Goal: Information Seeking & Learning: Learn about a topic

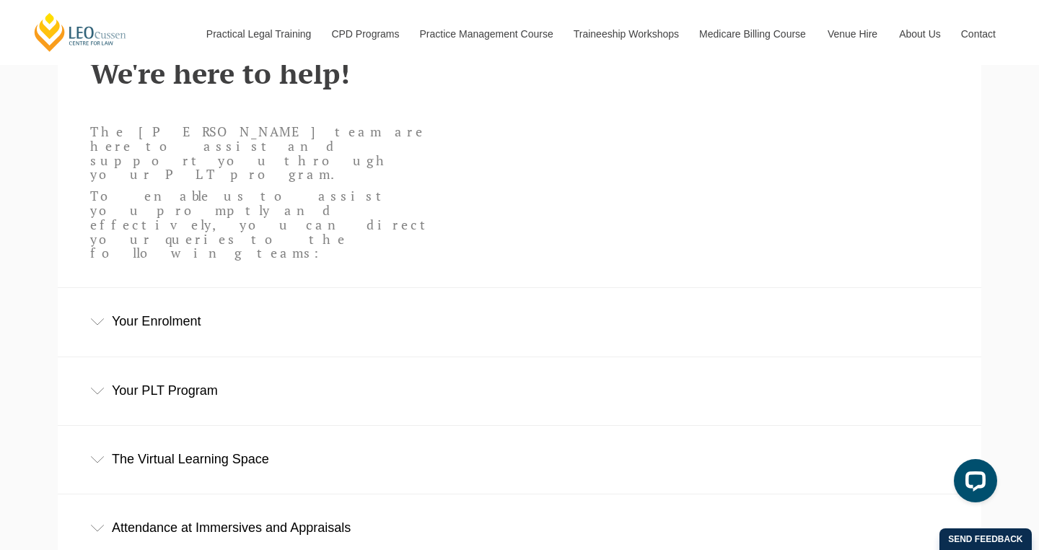
scroll to position [465, 0]
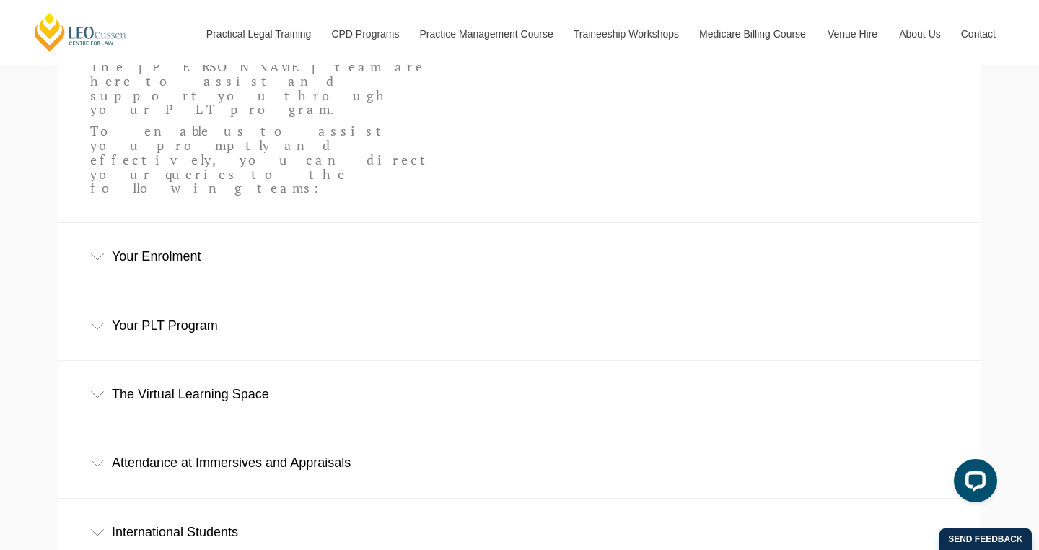
click at [107, 292] on div "Your PLT Program" at bounding box center [520, 325] width 924 height 67
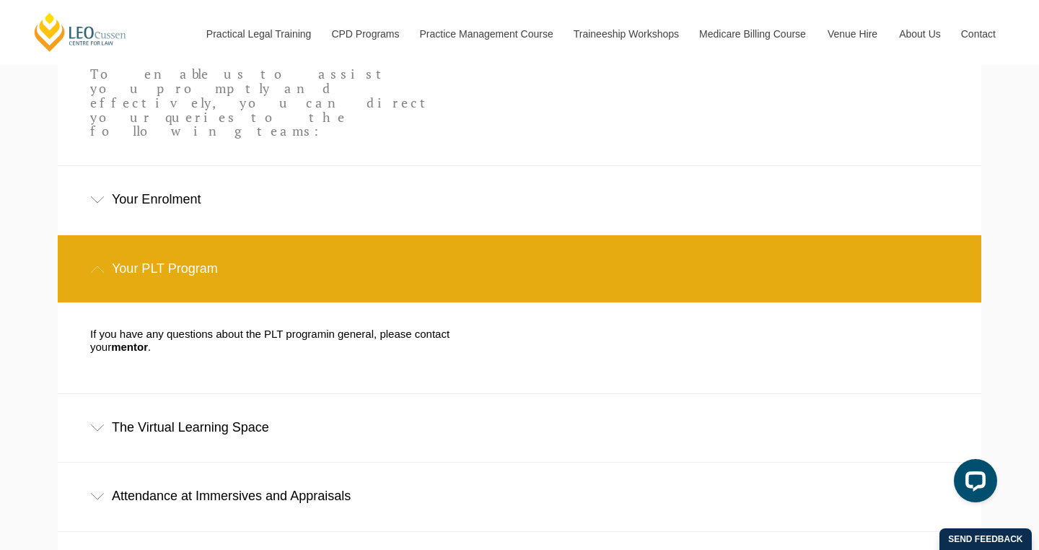
scroll to position [659, 0]
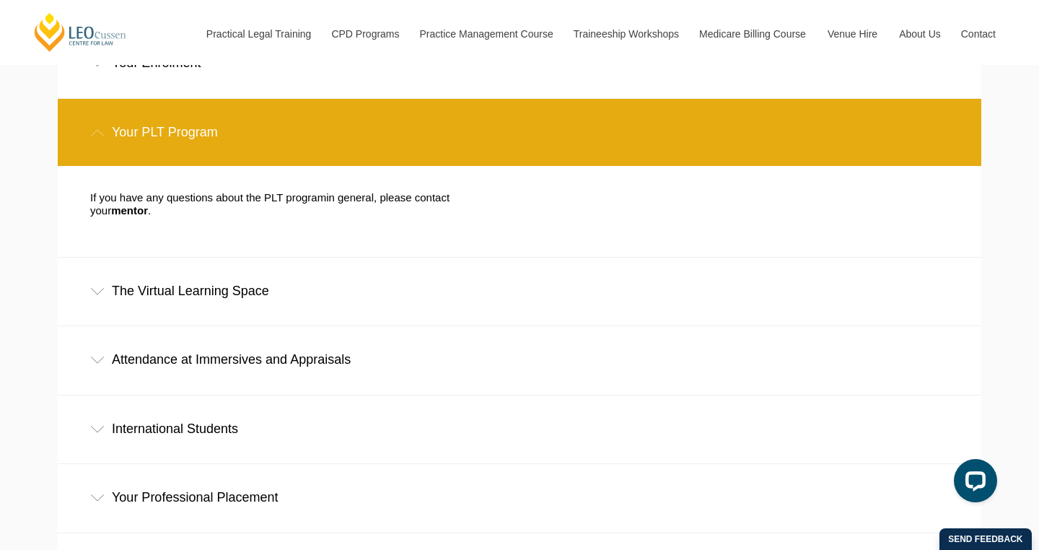
click at [110, 258] on div "The Virtual Learning Space" at bounding box center [520, 291] width 924 height 67
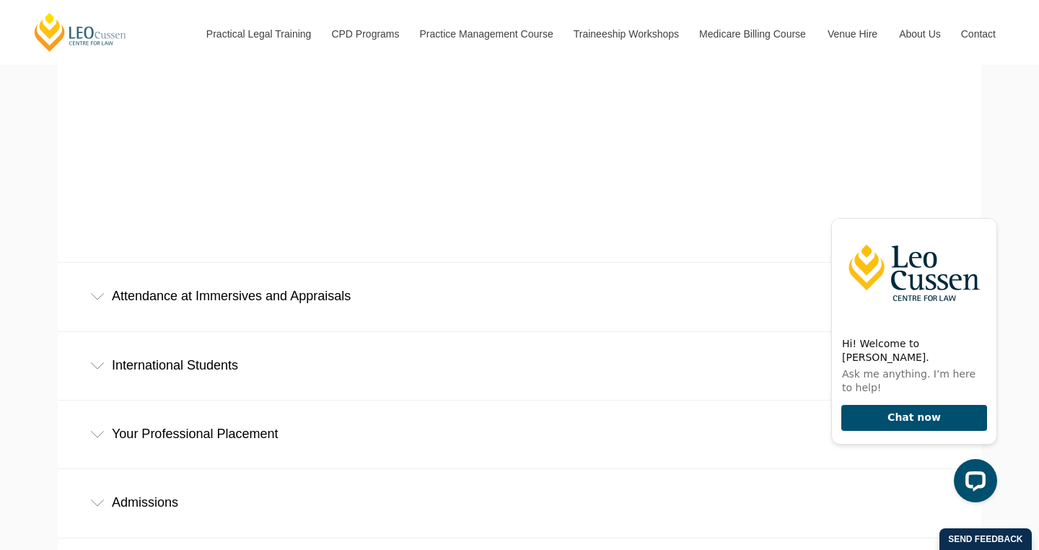
scroll to position [1109, 0]
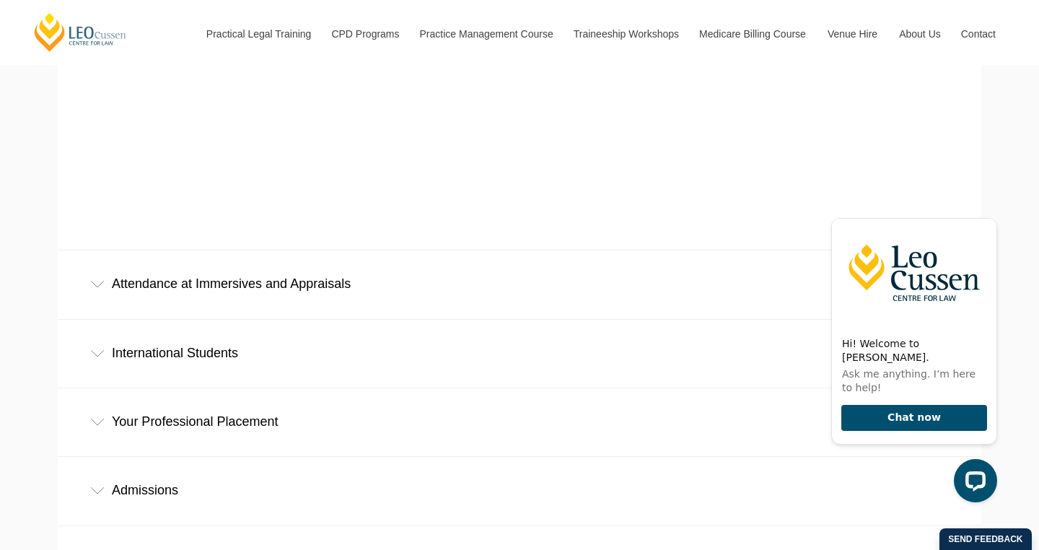
click at [250, 250] on div "Attendance at Immersives and Appraisals" at bounding box center [520, 283] width 924 height 67
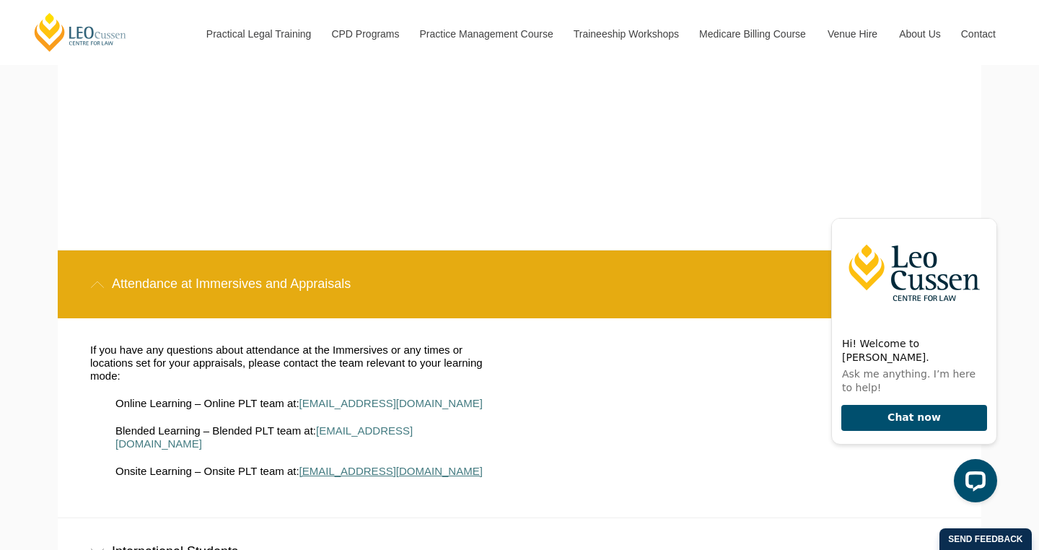
scroll to position [1176, 0]
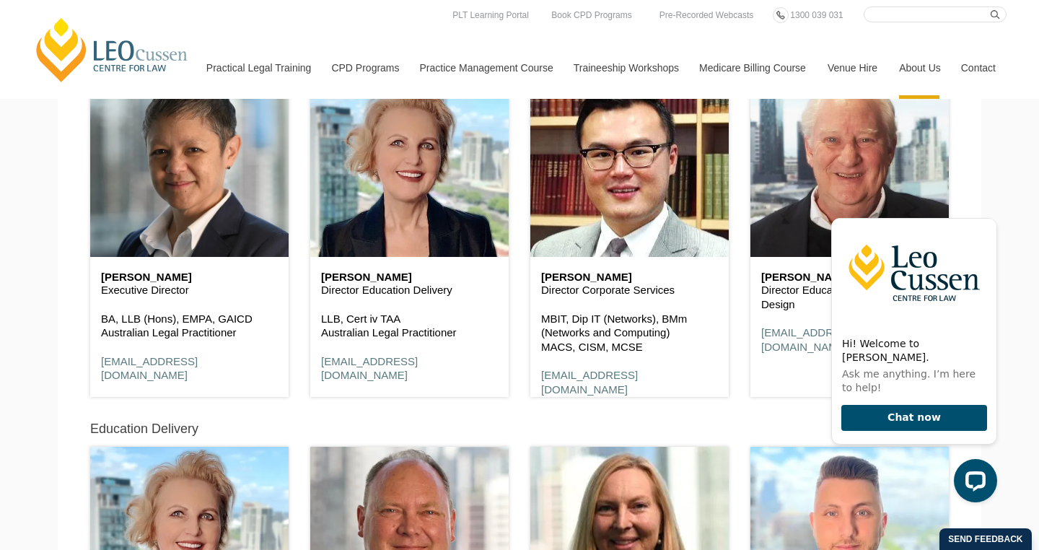
scroll to position [589, 0]
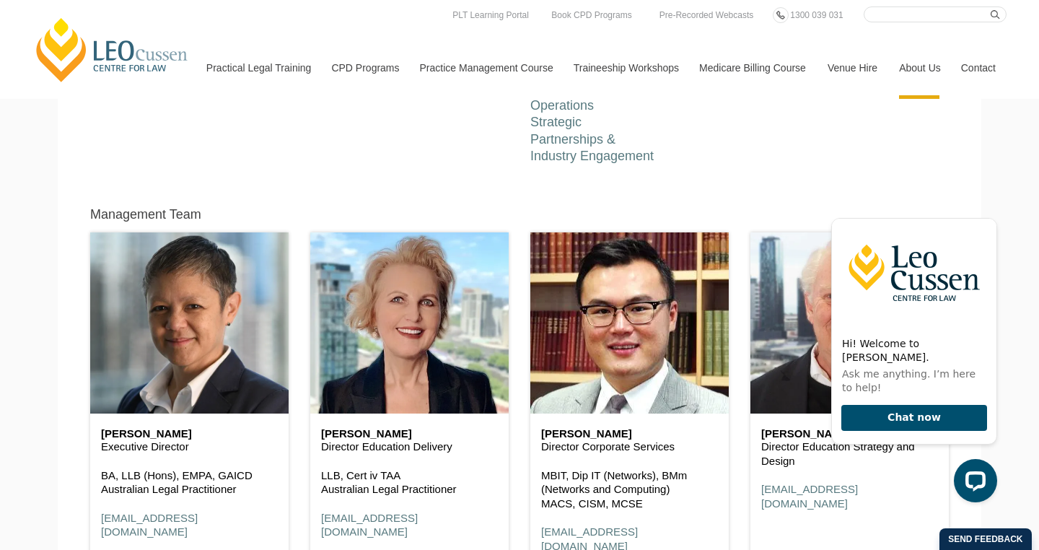
click at [977, 71] on link "Contact" at bounding box center [978, 68] width 56 height 62
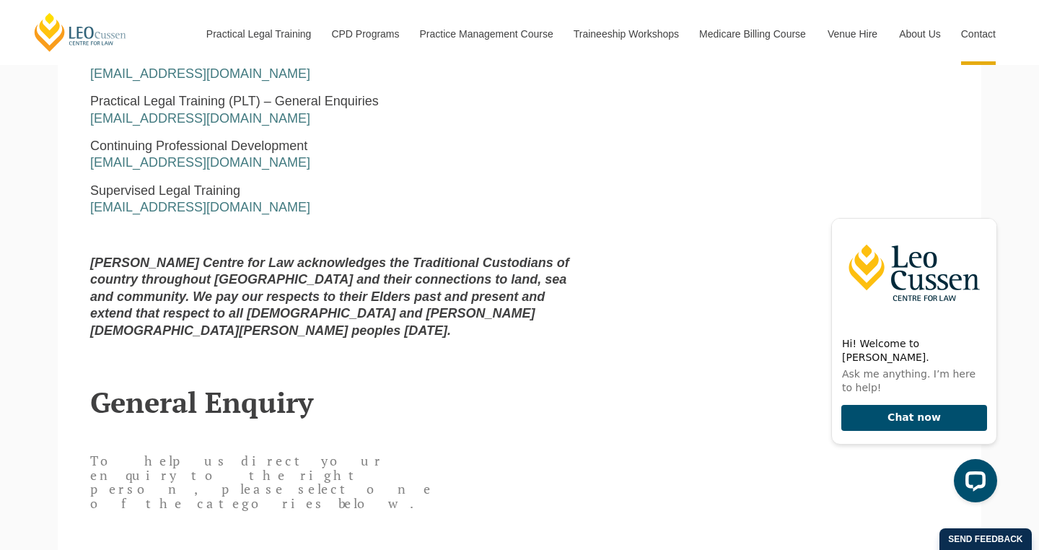
scroll to position [898, 0]
